Goal: Task Accomplishment & Management: Use online tool/utility

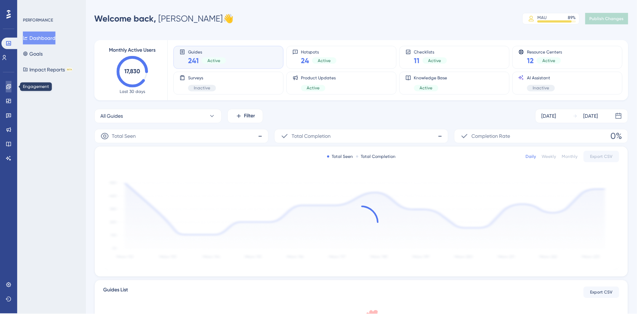
click at [11, 85] on link at bounding box center [9, 86] width 6 height 11
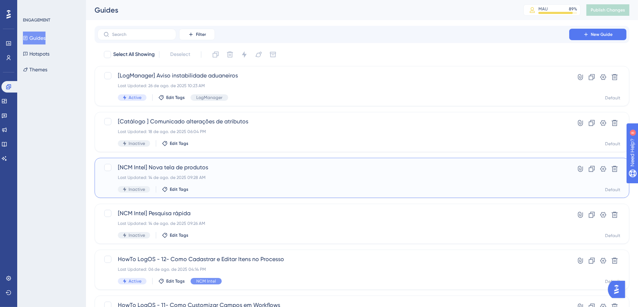
click at [251, 172] on div "[NCM Intel] Nova tela de produtos Last Updated: 14 de ago. de 2025 09:28 AM Ina…" at bounding box center [333, 177] width 431 height 29
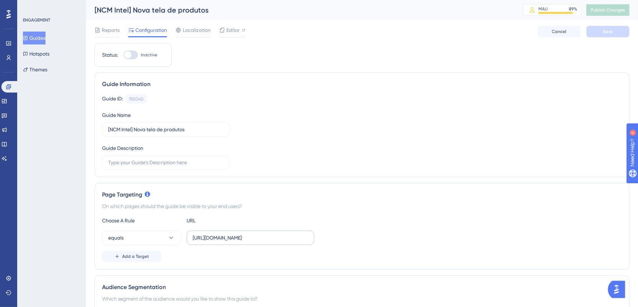
click at [259, 241] on label "[URL][DOMAIN_NAME]" at bounding box center [251, 237] width 128 height 14
click at [259, 241] on input "[URL][DOMAIN_NAME]" at bounding box center [250, 238] width 115 height 8
click at [157, 237] on button "equals" at bounding box center [141, 237] width 79 height 14
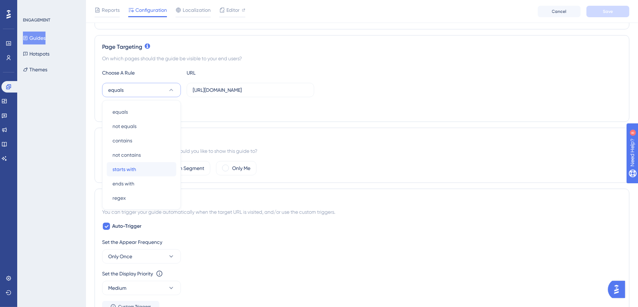
click at [147, 171] on div "starts with starts with" at bounding box center [142, 169] width 58 height 14
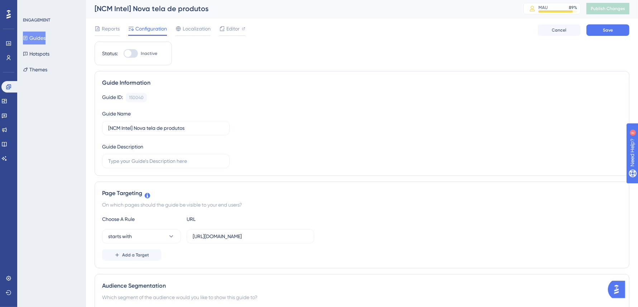
scroll to position [0, 0]
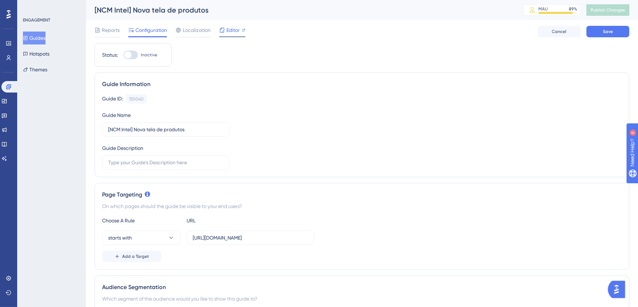
click at [224, 33] on div at bounding box center [222, 30] width 6 height 9
click at [234, 32] on span "Editor" at bounding box center [233, 30] width 13 height 9
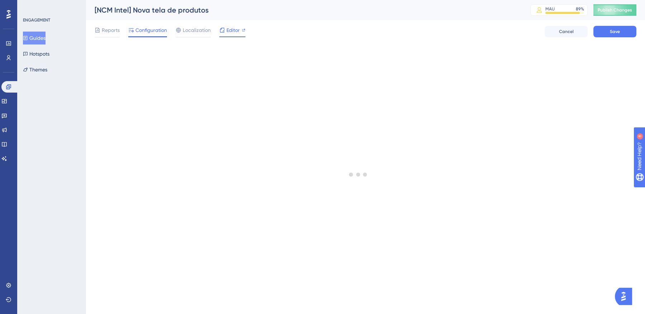
click at [227, 34] on div "Editor" at bounding box center [232, 31] width 26 height 11
